Goal: Transaction & Acquisition: Purchase product/service

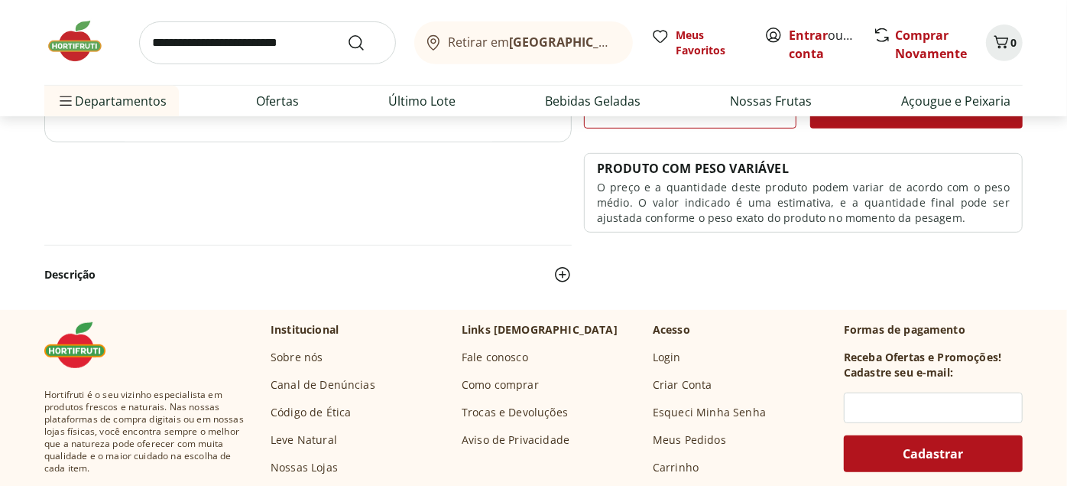
click at [566, 277] on img at bounding box center [563, 274] width 18 height 18
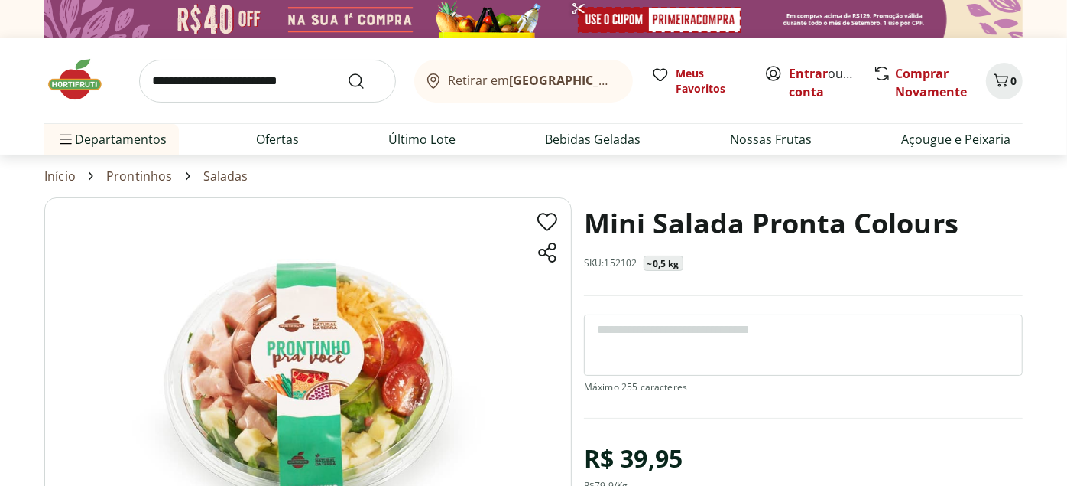
click at [77, 85] on img at bounding box center [82, 80] width 76 height 46
